Goal: Task Accomplishment & Management: Manage account settings

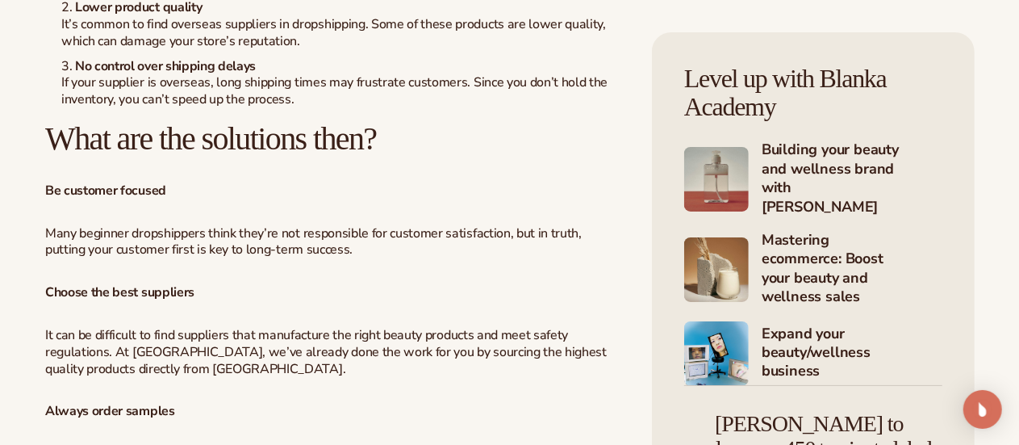
scroll to position [3055, 0]
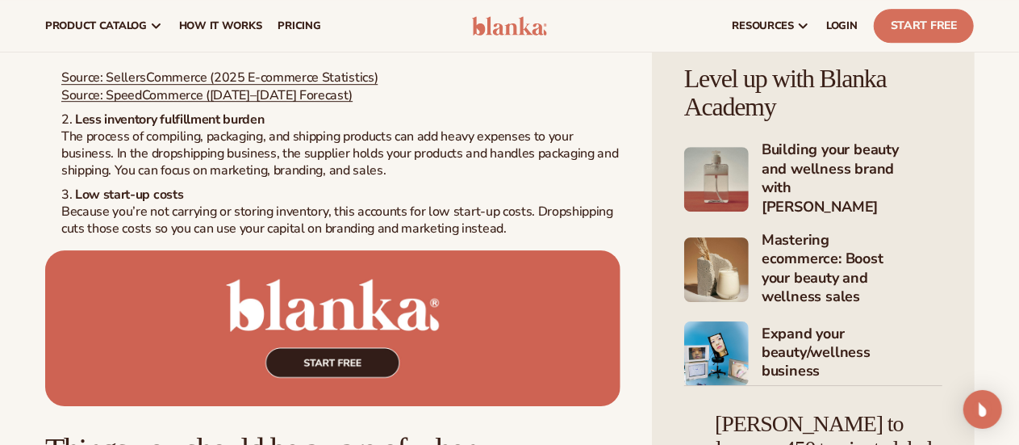
scroll to position [2212, 0]
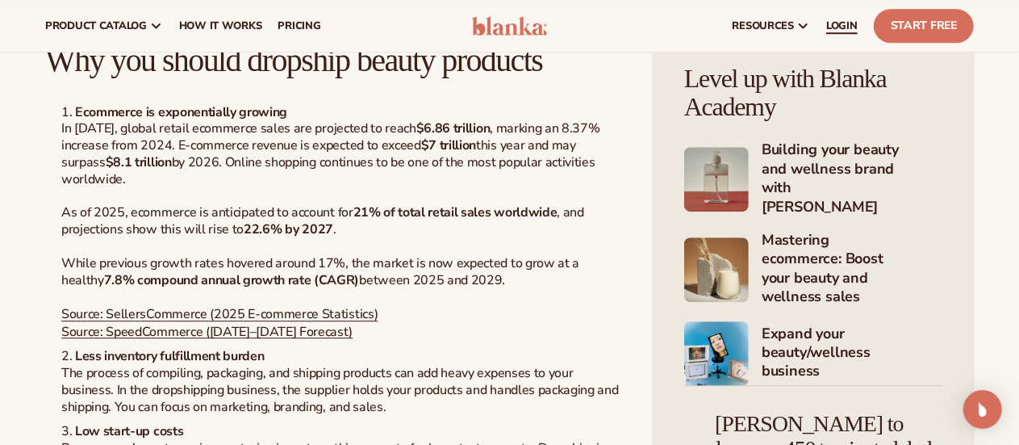
click at [855, 32] on span "LOGIN" at bounding box center [841, 25] width 31 height 13
